Goal: Transaction & Acquisition: Download file/media

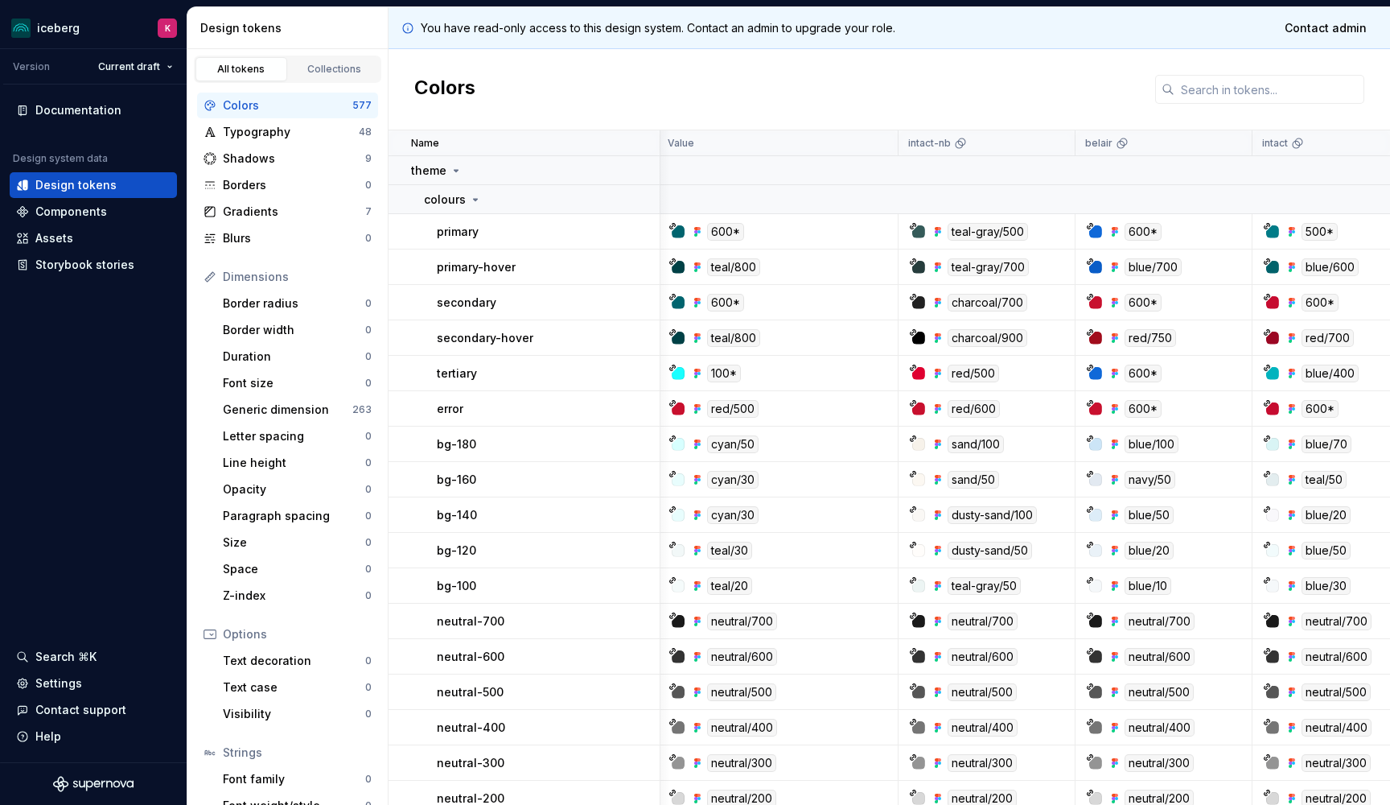
scroll to position [0, 2]
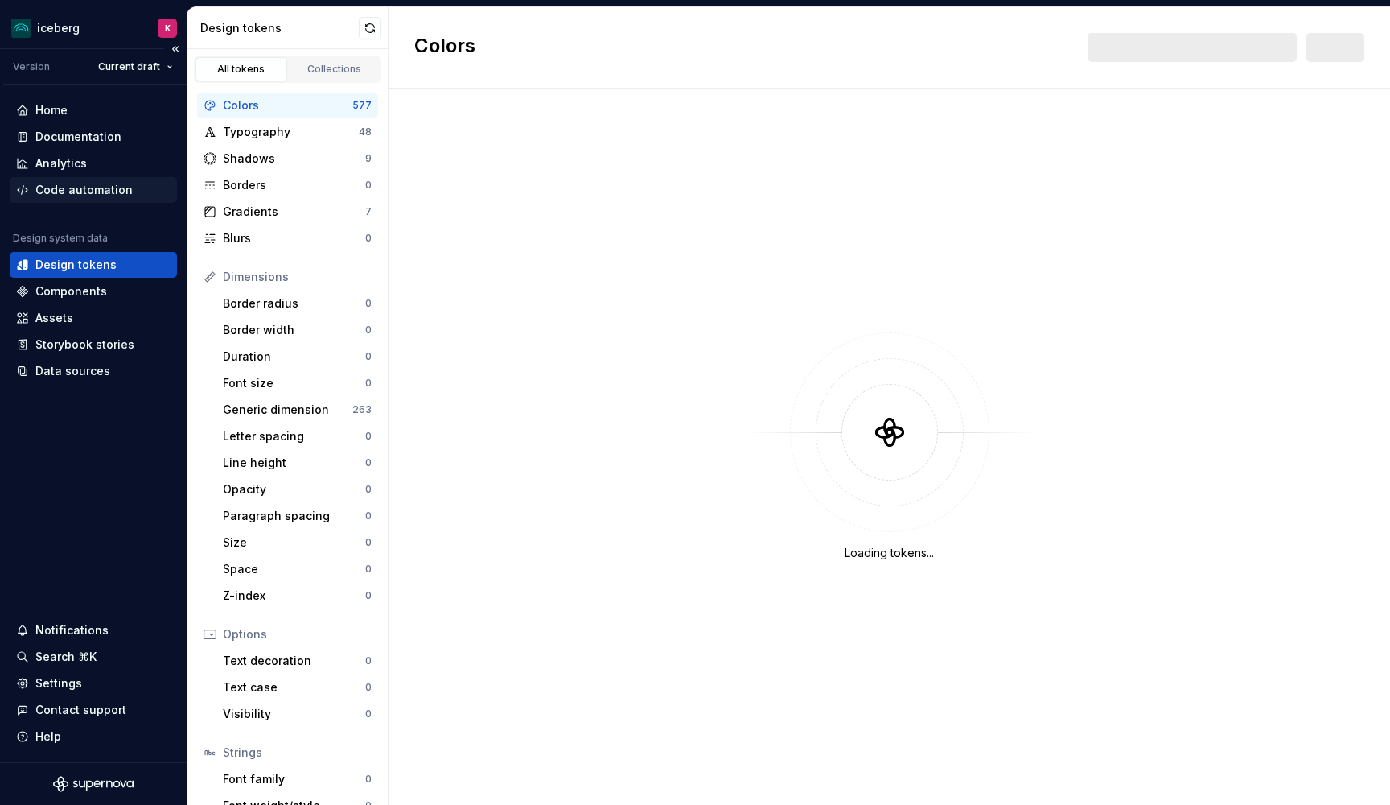
click at [103, 192] on div "Code automation" at bounding box center [83, 190] width 97 height 16
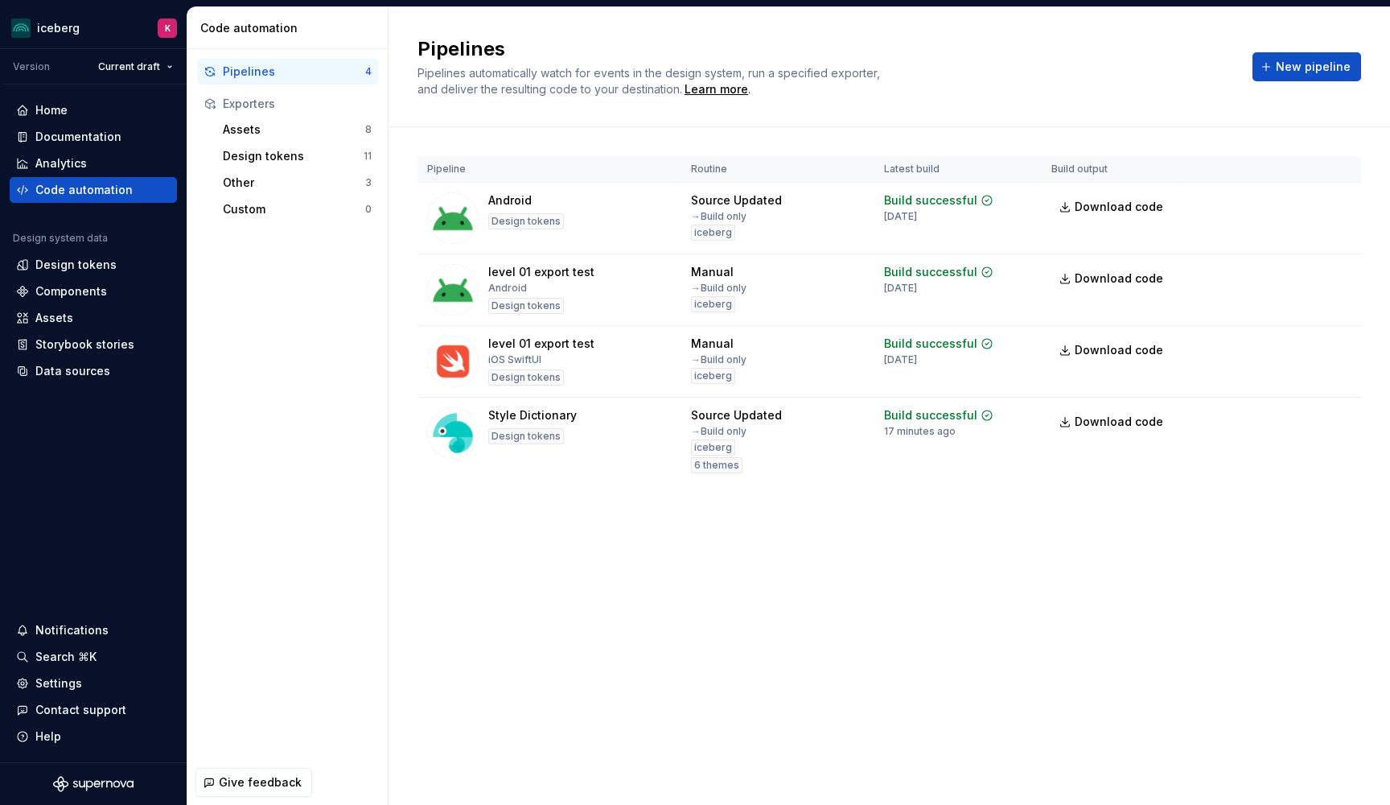
click at [621, 516] on div "Pipeline Routine Latest build Build output Android Design tokens Source Updated…" at bounding box center [890, 335] width 944 height 417
click at [1125, 418] on span "Download code" at bounding box center [1119, 422] width 89 height 16
